Goal: Task Accomplishment & Management: Complete application form

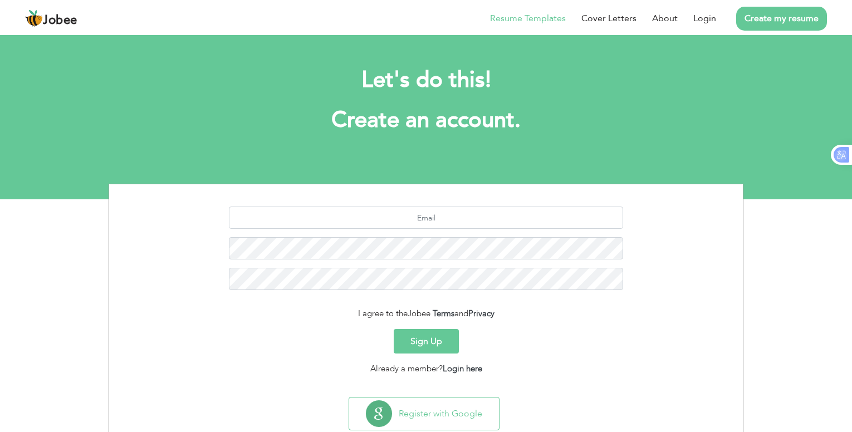
click at [532, 20] on link "Resume Templates" at bounding box center [528, 18] width 76 height 13
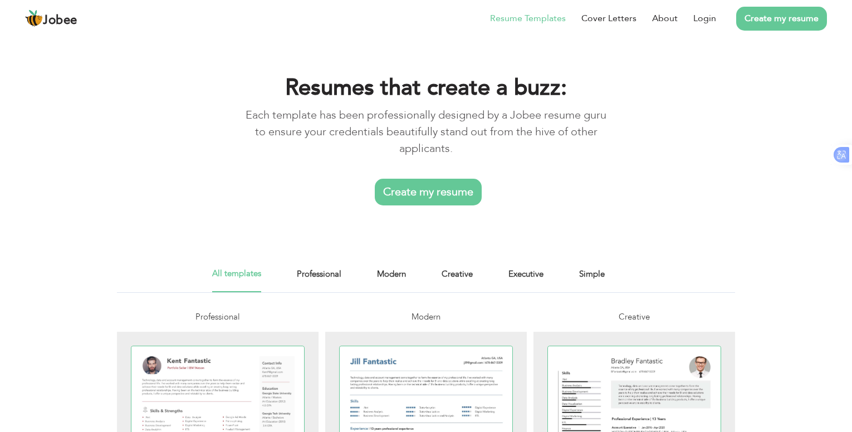
click at [434, 190] on link "Create my resume" at bounding box center [428, 192] width 107 height 27
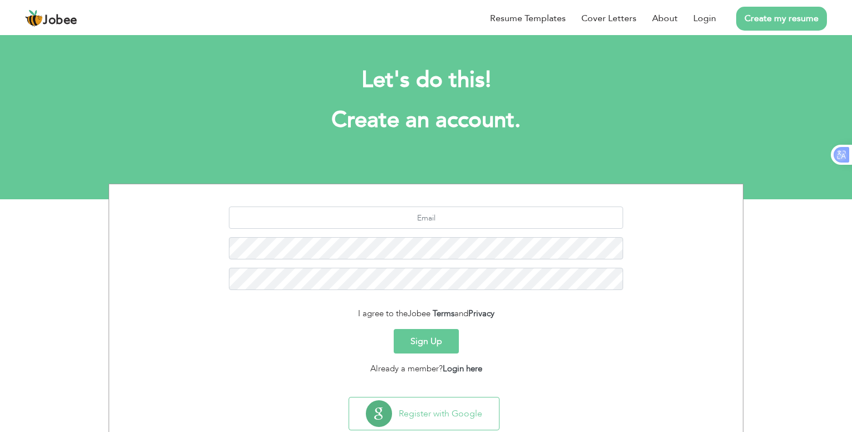
scroll to position [30, 0]
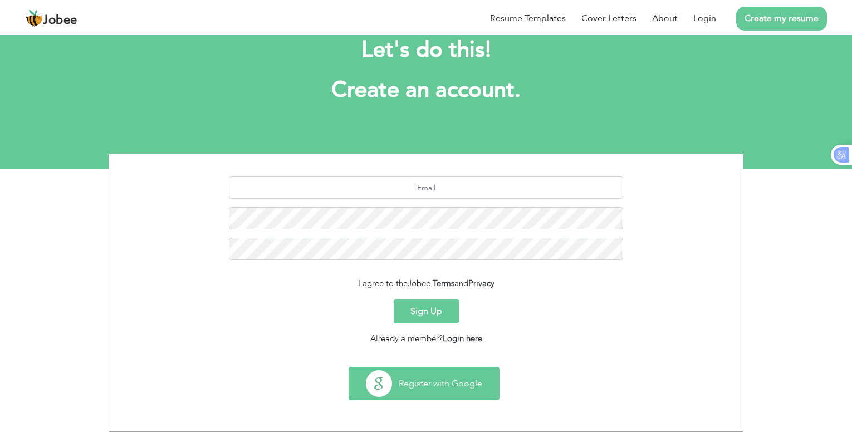
click at [437, 382] on button "Register with Google" at bounding box center [424, 384] width 150 height 32
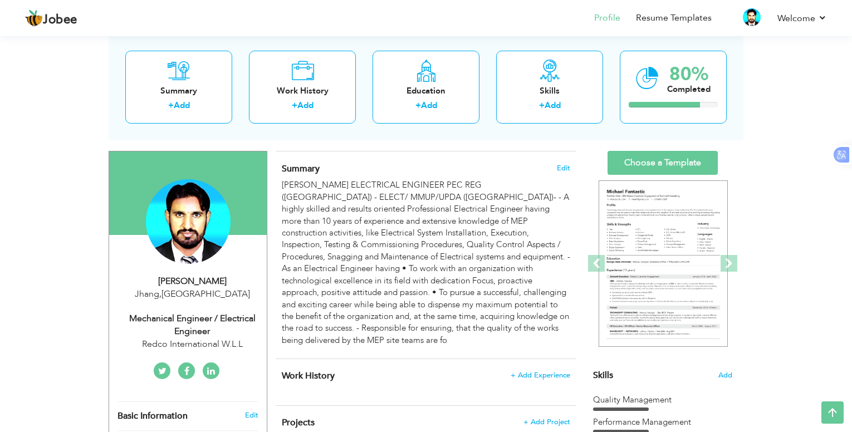
scroll to position [56, 0]
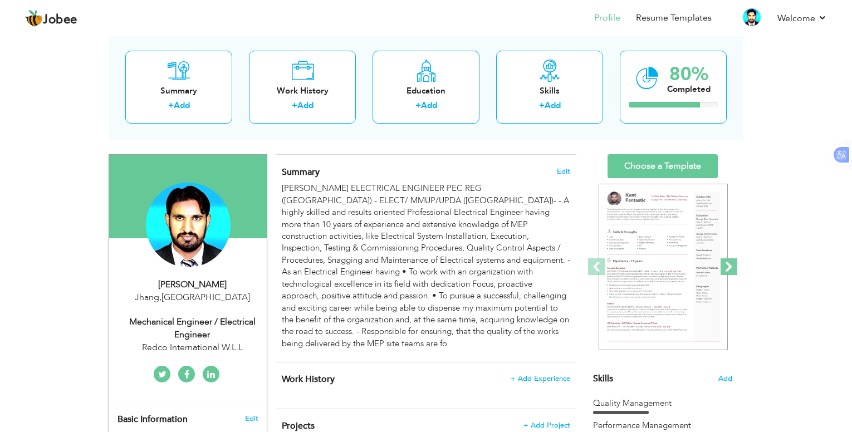
click at [727, 266] on span at bounding box center [729, 266] width 17 height 17
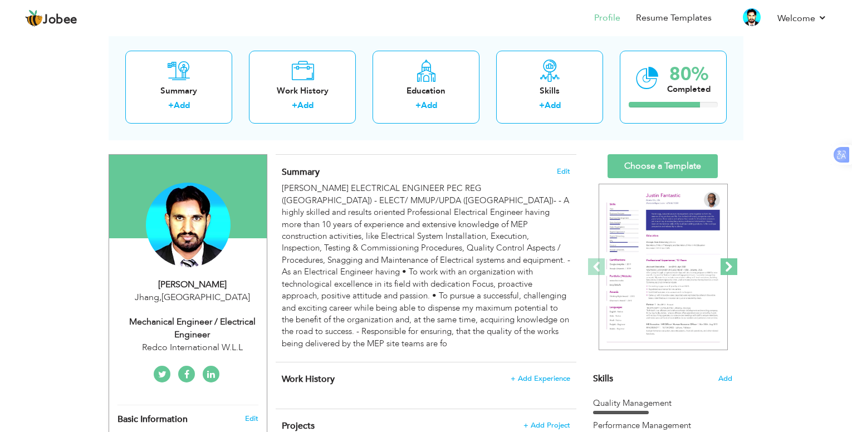
click at [727, 266] on span at bounding box center [729, 266] width 17 height 17
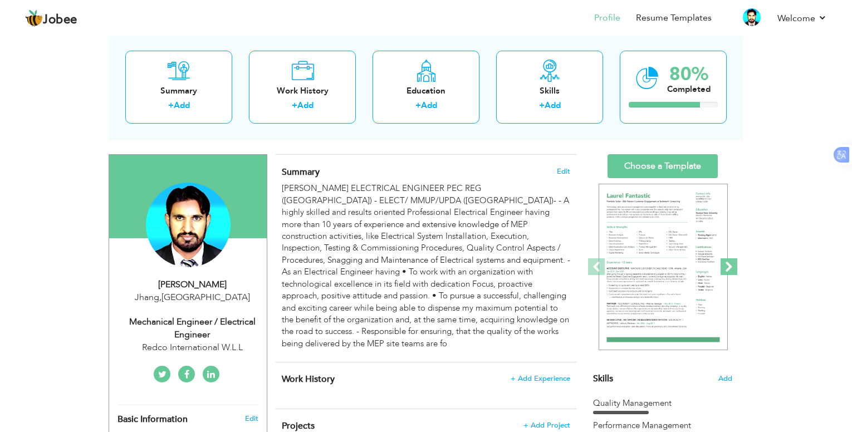
click at [727, 266] on span at bounding box center [729, 266] width 17 height 17
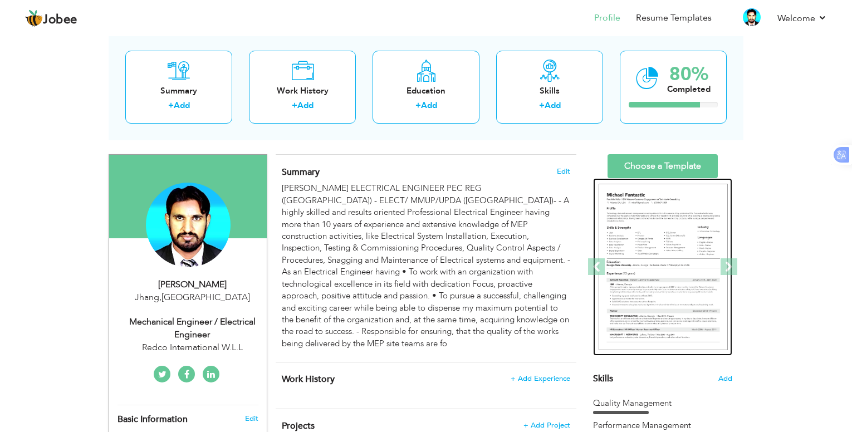
click at [659, 273] on img at bounding box center [663, 267] width 129 height 167
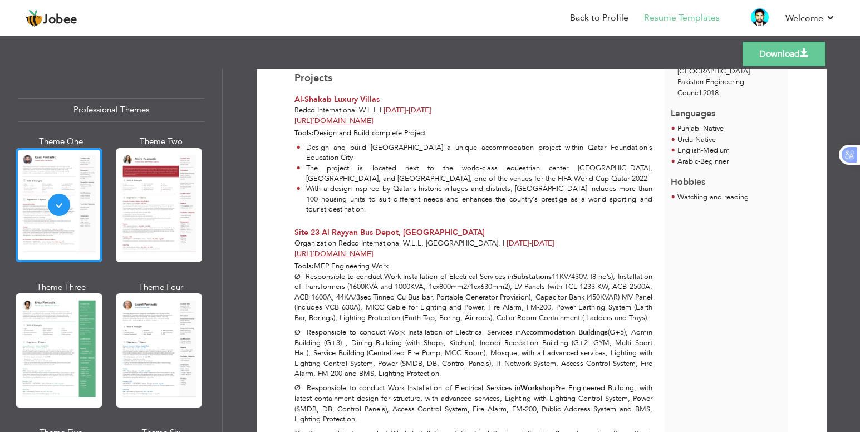
scroll to position [11, 0]
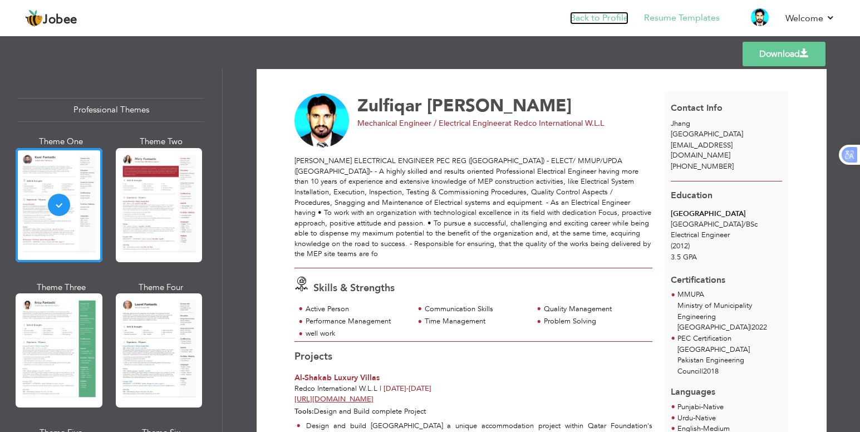
click at [597, 23] on link "Back to Profile" at bounding box center [599, 18] width 58 height 13
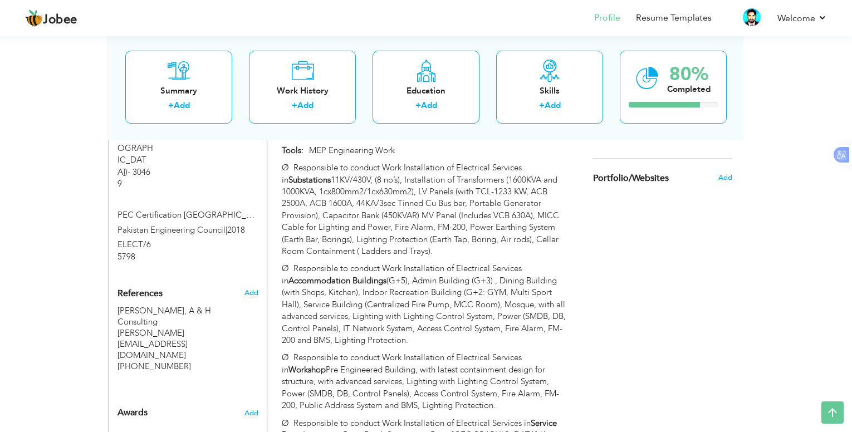
scroll to position [681, 0]
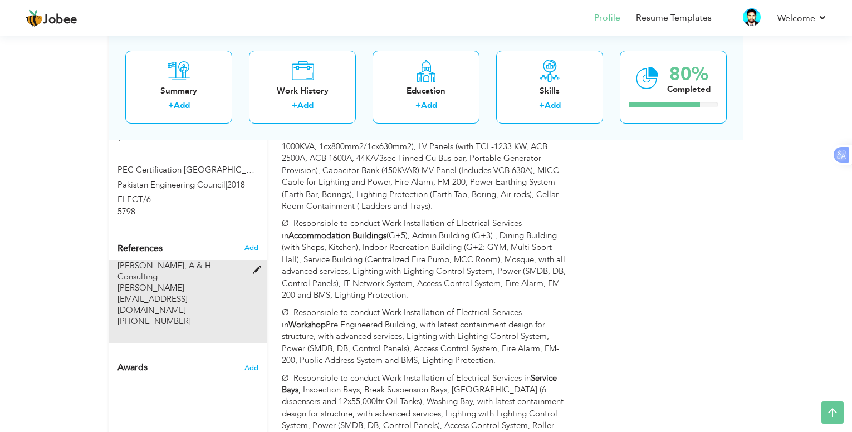
click at [255, 266] on span at bounding box center [260, 270] width 14 height 8
type input "[PERSON_NAME]"
type input "A & H Consulting"
type input "m.arslan@redcointl.com"
type input "+97433480105"
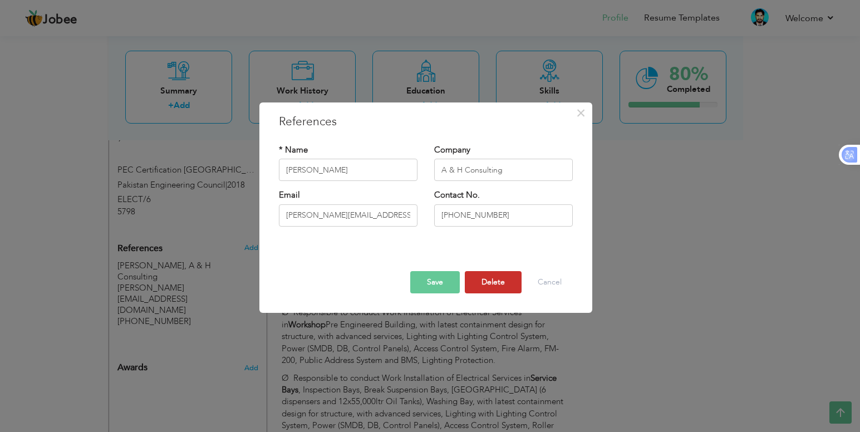
click at [488, 286] on button "Delete" at bounding box center [493, 282] width 57 height 22
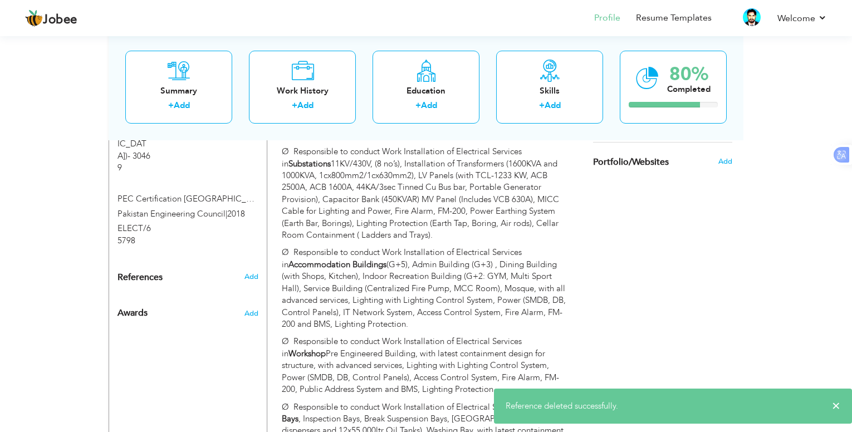
scroll to position [625, 0]
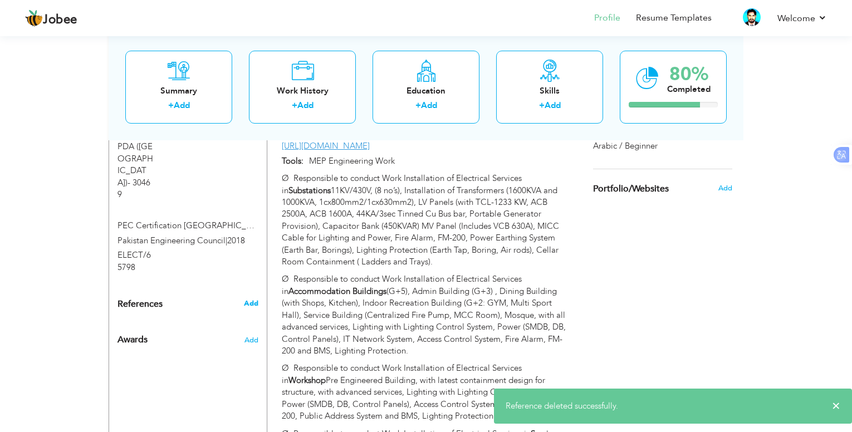
click at [248, 299] on span "Add" at bounding box center [251, 304] width 14 height 10
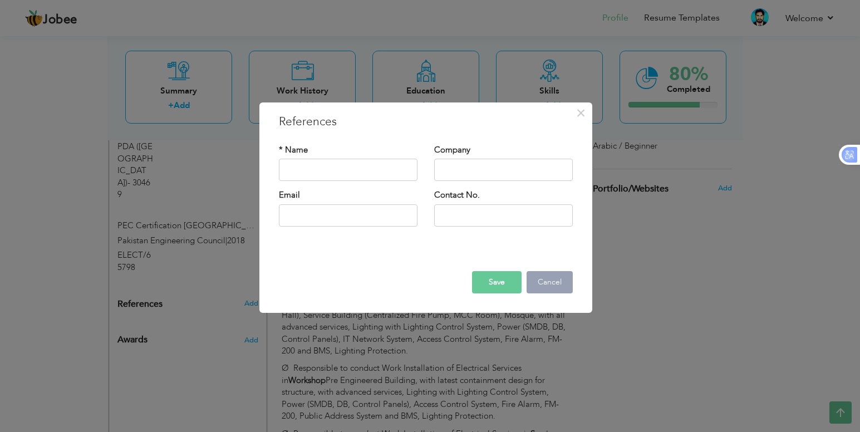
click at [551, 288] on button "Cancel" at bounding box center [550, 282] width 46 height 22
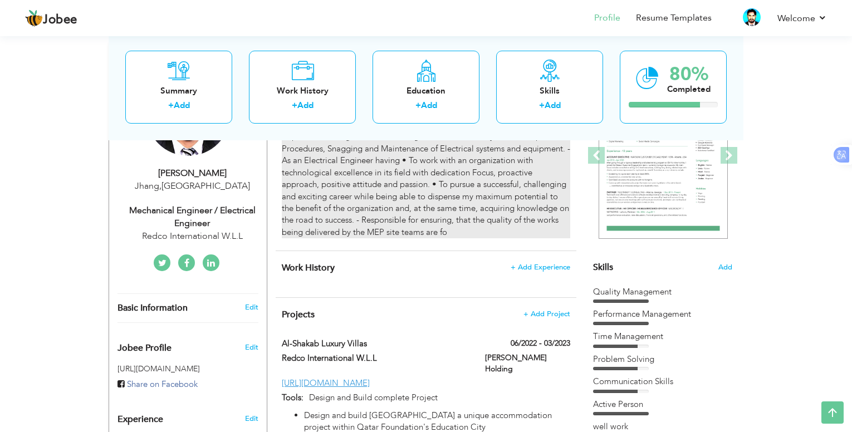
scroll to position [334, 0]
